Goal: Information Seeking & Learning: Learn about a topic

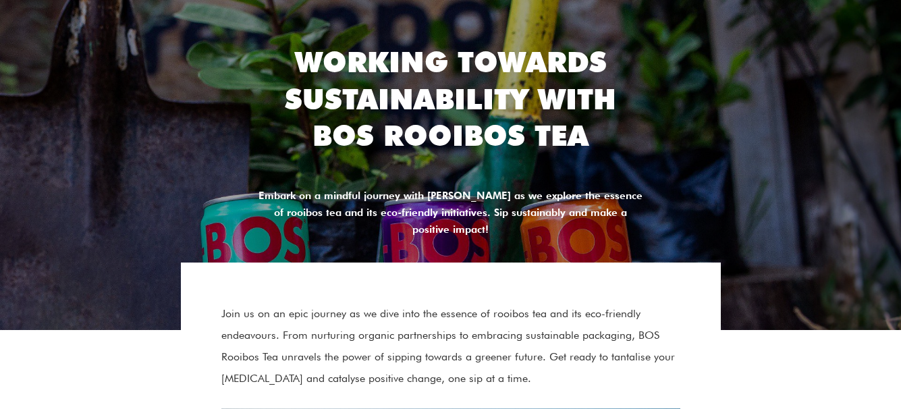
scroll to position [99, 0]
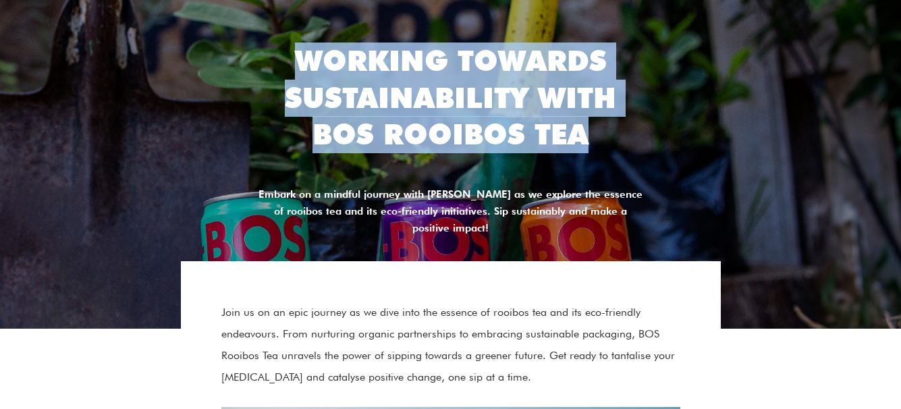
drag, startPoint x: 295, startPoint y: 69, endPoint x: 619, endPoint y: 167, distance: 338.3
click at [619, 167] on div "Working Towards Sustainability With BOS Rooibos Tea" at bounding box center [450, 108] width 391 height 130
copy h2 "Working Towards Sustainability With BOS Rooibos Tea"
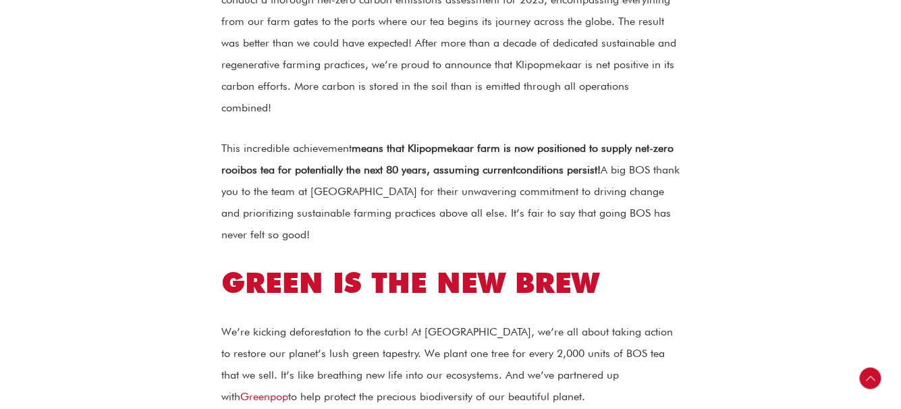
scroll to position [1676, 0]
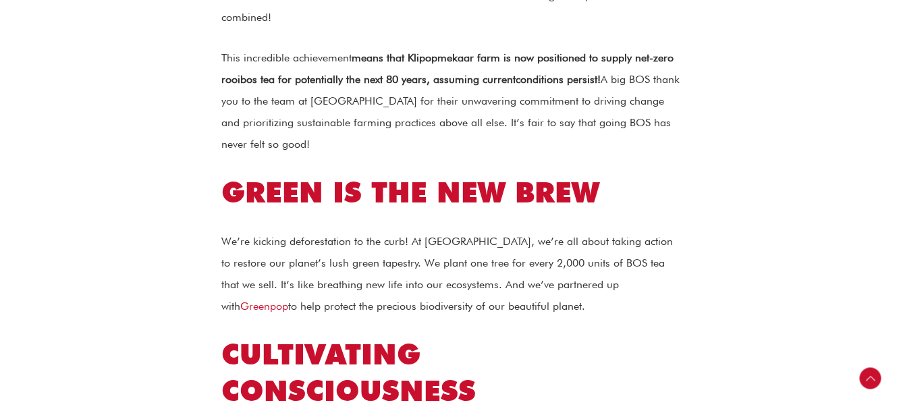
drag, startPoint x: 358, startPoint y: 219, endPoint x: 640, endPoint y: 258, distance: 284.6
click at [640, 258] on p "We’re kicking deforestation to the curb! At [GEOGRAPHIC_DATA], we’re all about …" at bounding box center [450, 274] width 459 height 86
copy p "We plant one tree for every 2,000 units of BOS tea that we sell. It’s like brea…"
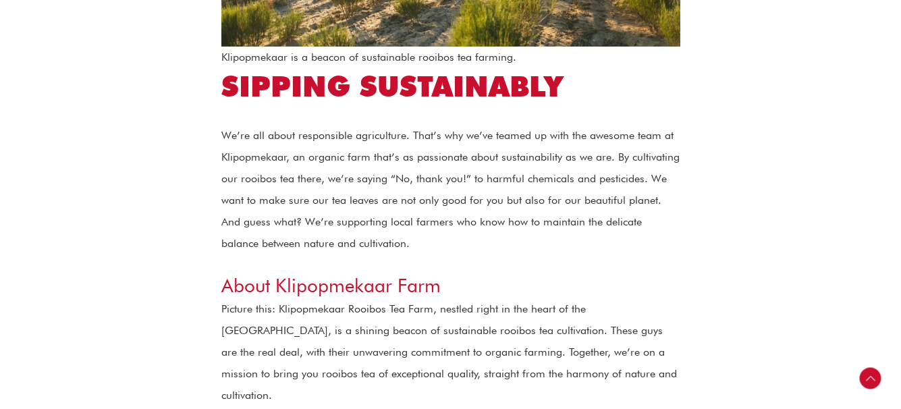
scroll to position [735, 0]
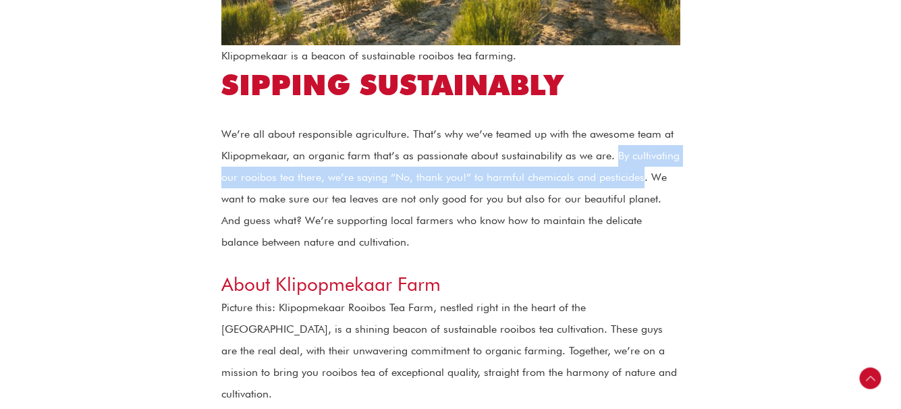
drag, startPoint x: 612, startPoint y: 155, endPoint x: 641, endPoint y: 176, distance: 35.8
click at [641, 176] on p "We’re all about responsible agriculture. That’s why we’ve teamed up with the aw…" at bounding box center [450, 188] width 459 height 130
copy p "By cultivating our rooibos tea there, we’re saying “No, thank you!” to harmful …"
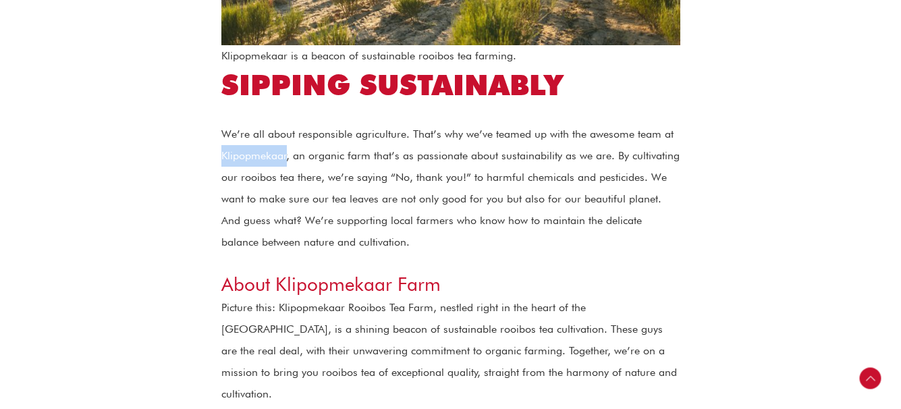
drag, startPoint x: 223, startPoint y: 157, endPoint x: 285, endPoint y: 157, distance: 62.7
click at [285, 157] on p "We’re all about responsible agriculture. That’s why we’ve teamed up with the aw…" at bounding box center [450, 188] width 459 height 130
copy p "Klipopmekaar"
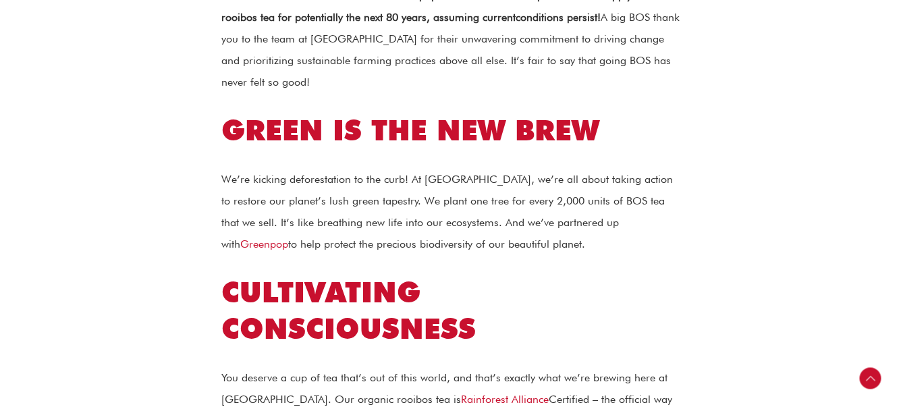
scroll to position [1739, 0]
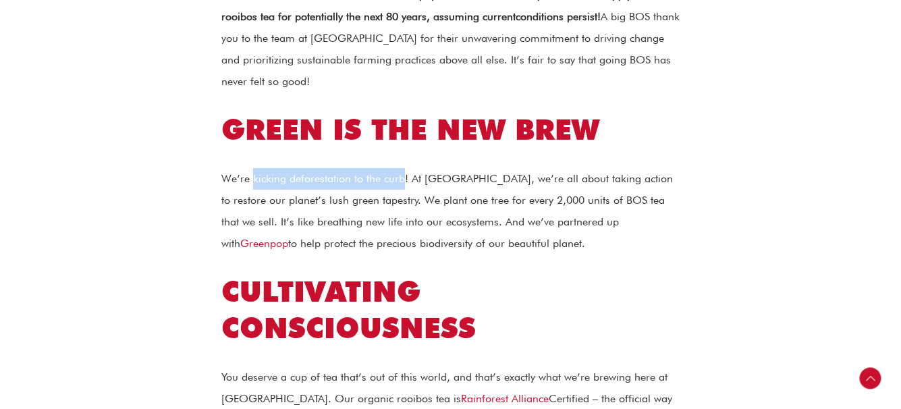
drag, startPoint x: 250, startPoint y: 136, endPoint x: 403, endPoint y: 132, distance: 152.5
click at [403, 168] on p "We’re kicking deforestation to the curb! At [GEOGRAPHIC_DATA], we’re all about …" at bounding box center [450, 211] width 459 height 86
copy p "kicking deforestation to the curb"
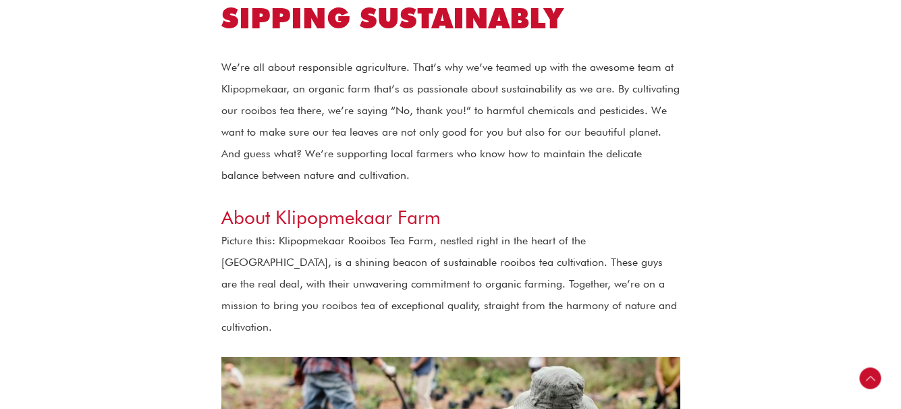
scroll to position [708, 0]
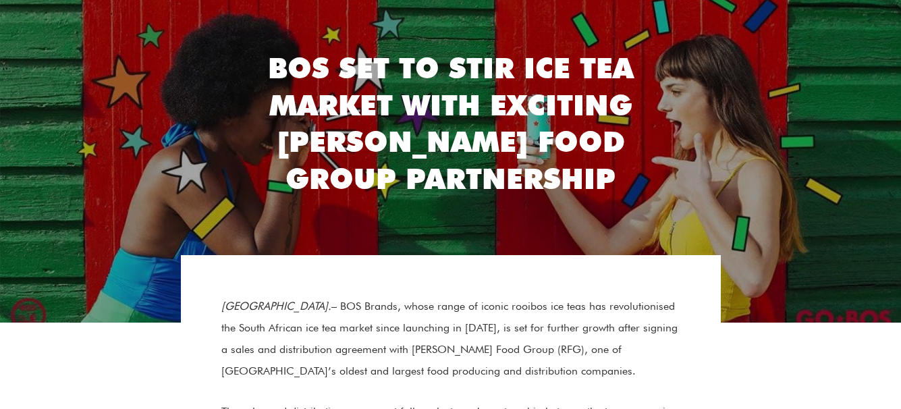
scroll to position [104, 0]
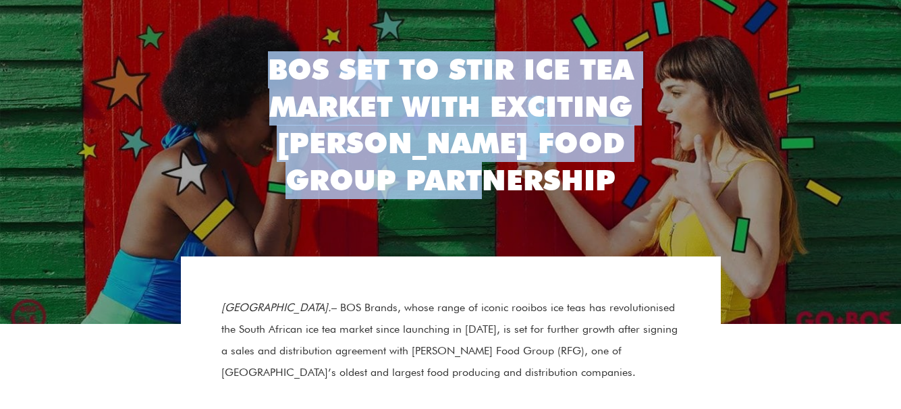
drag, startPoint x: 0, startPoint y: 0, endPoint x: 566, endPoint y: 173, distance: 592.0
click at [566, 173] on h2 "BOS Set to Stir Ice Tea Market with Exciting Rhodes Food Group Partnership" at bounding box center [450, 124] width 391 height 147
copy h2 "BOS Set to Stir Ice Tea Market with Exciting Rhodes Food Group Partnership"
click at [267, 71] on h2 "BOS Set to Stir Ice Tea Market with Exciting Rhodes Food Group Partnership" at bounding box center [450, 124] width 391 height 147
drag, startPoint x: 267, startPoint y: 71, endPoint x: 536, endPoint y: 178, distance: 289.8
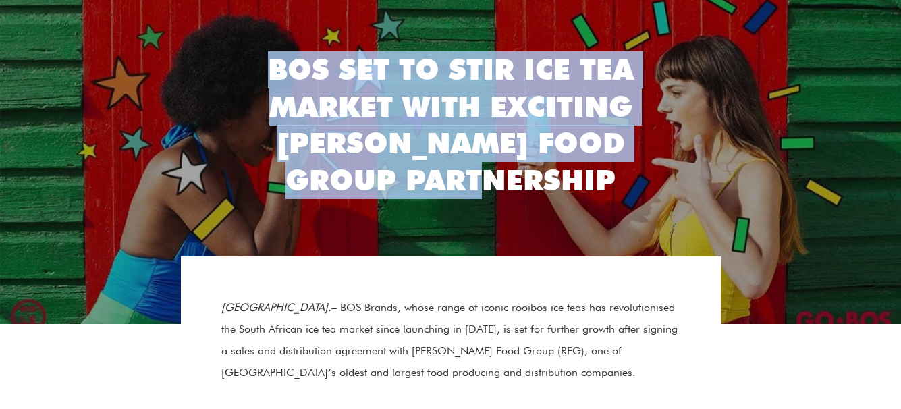
click at [536, 178] on h2 "BOS Set to Stir Ice Tea Market with Exciting Rhodes Food Group Partnership" at bounding box center [450, 124] width 391 height 147
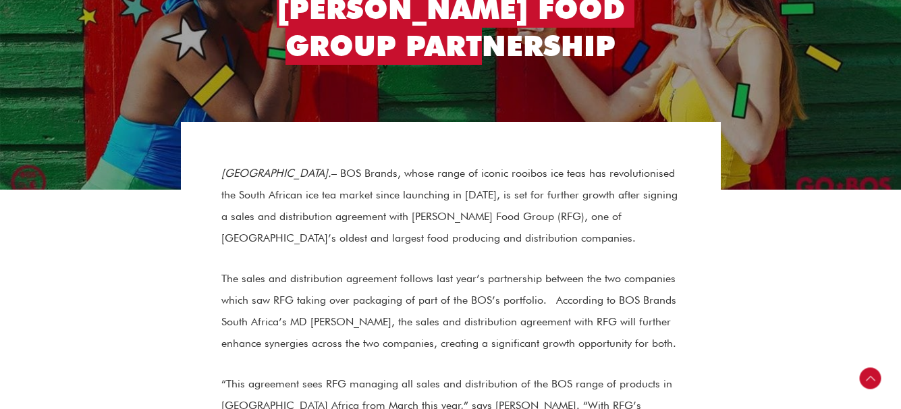
scroll to position [230, 0]
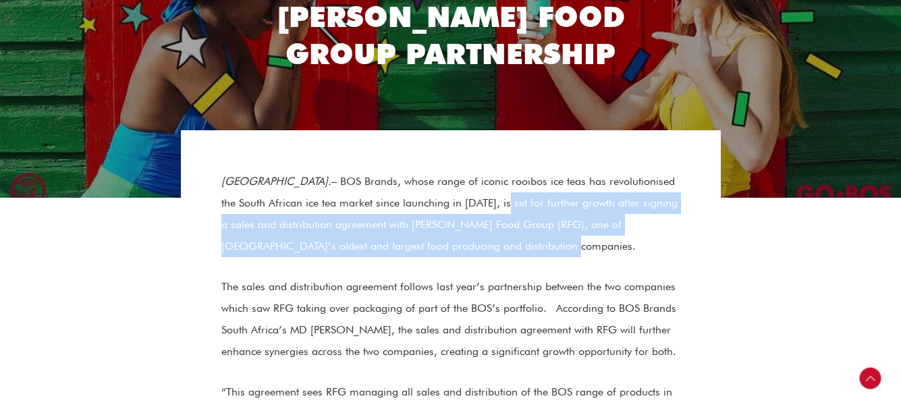
drag, startPoint x: 459, startPoint y: 204, endPoint x: 471, endPoint y: 243, distance: 41.0
click at [471, 243] on p "Cape Town. – BOS Brands, whose range of iconic rooibos ice teas has revolutioni…" at bounding box center [450, 214] width 459 height 86
copy p "set for further growth after signing a sales and distribution agreement with Rh…"
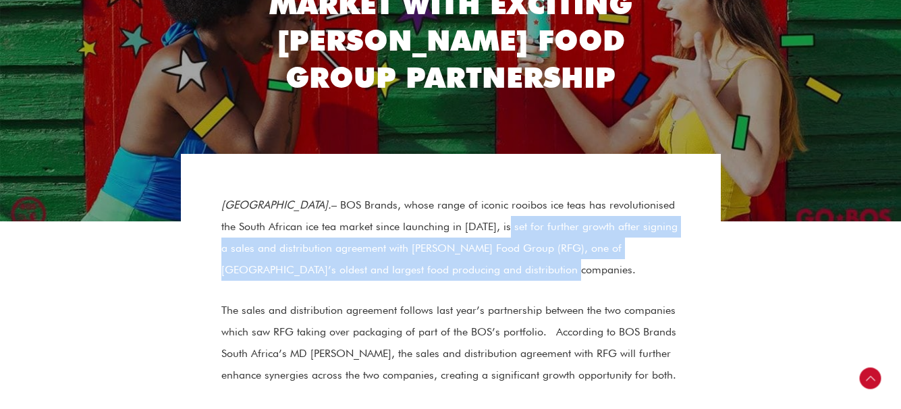
scroll to position [208, 0]
